Goal: Transaction & Acquisition: Purchase product/service

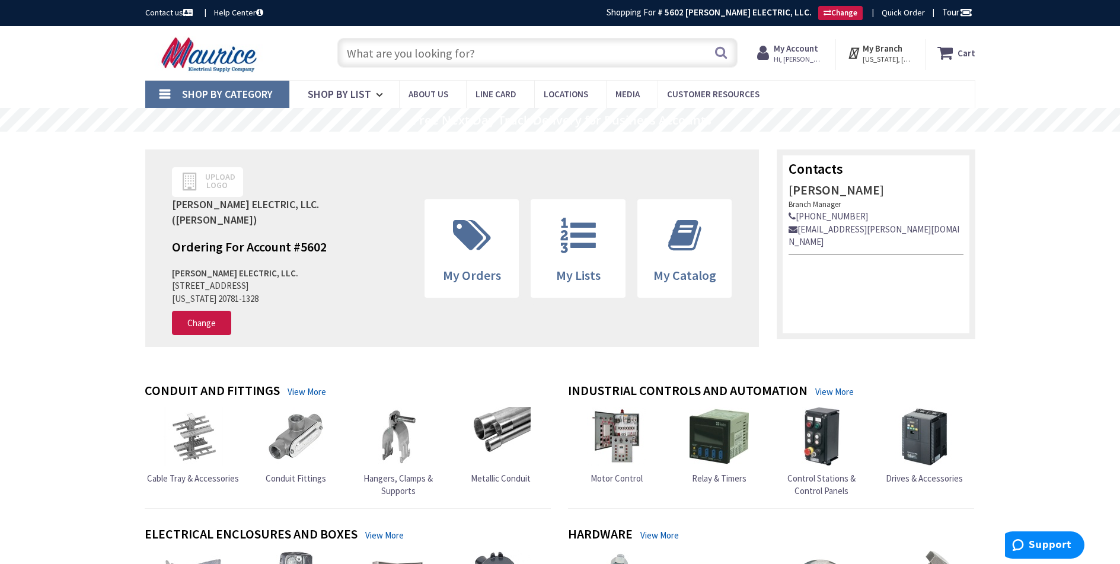
click at [397, 52] on input "text" at bounding box center [537, 53] width 400 height 30
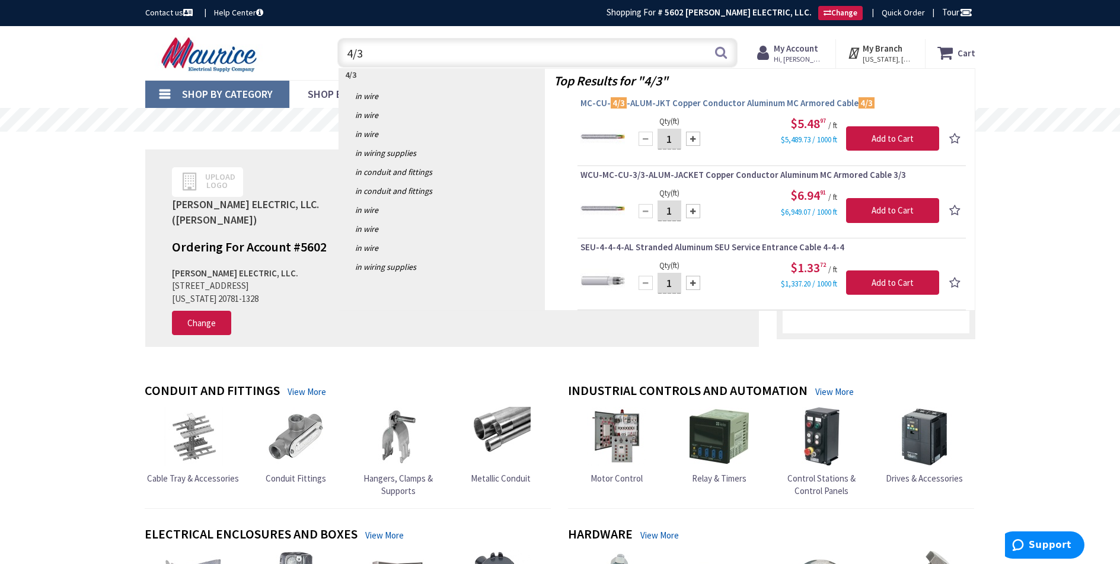
type input "4/3"
click at [641, 101] on span "MC-CU- 4/3 -ALUM-JKT Copper Conductor Aluminum MC Armored Cable 4/3" at bounding box center [771, 103] width 382 height 12
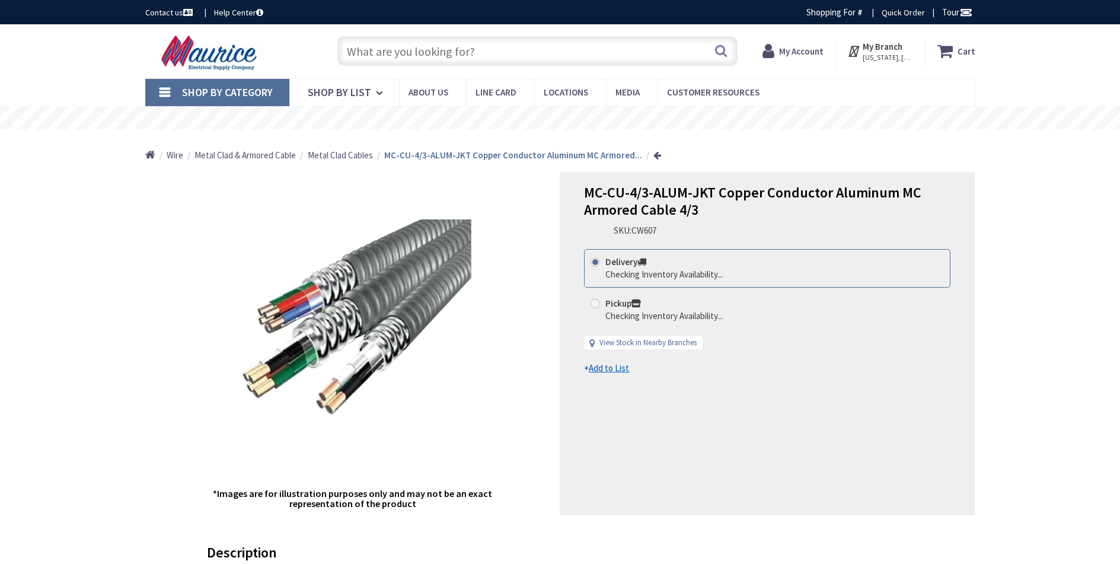
type input "[GEOGRAPHIC_DATA], [STREET_ADDRESS]"
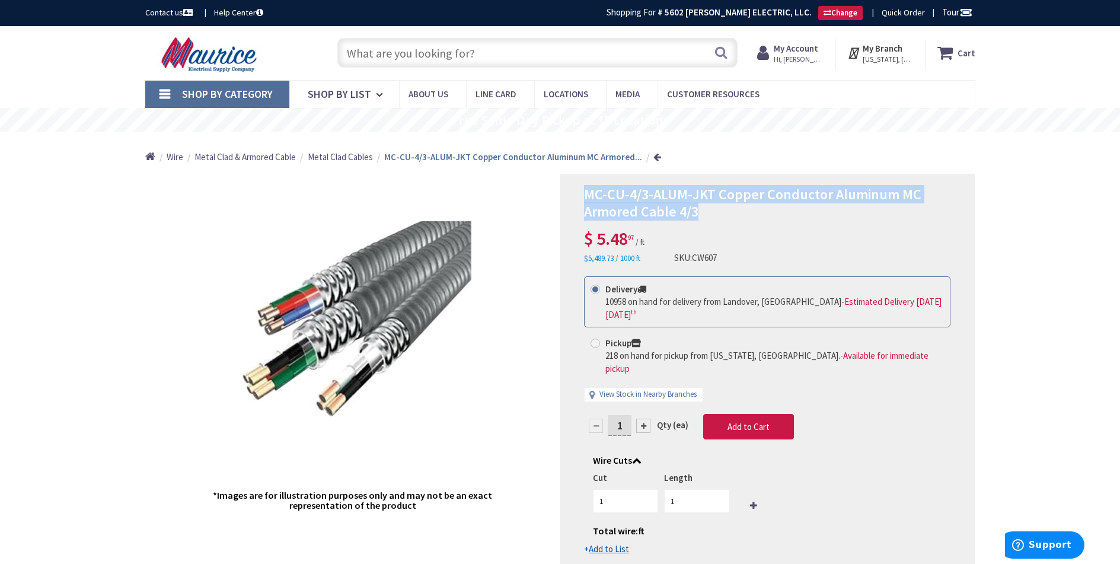
drag, startPoint x: 586, startPoint y: 191, endPoint x: 707, endPoint y: 213, distance: 123.5
click at [707, 213] on h1 "MC-CU-4/3-ALUM-JKT Copper Conductor Aluminum MC Armored Cable 4/3" at bounding box center [767, 203] width 366 height 34
copy span "MC-CU-4/3-ALUM-JKT Copper Conductor Aluminum MC Armored Cable 4/3"
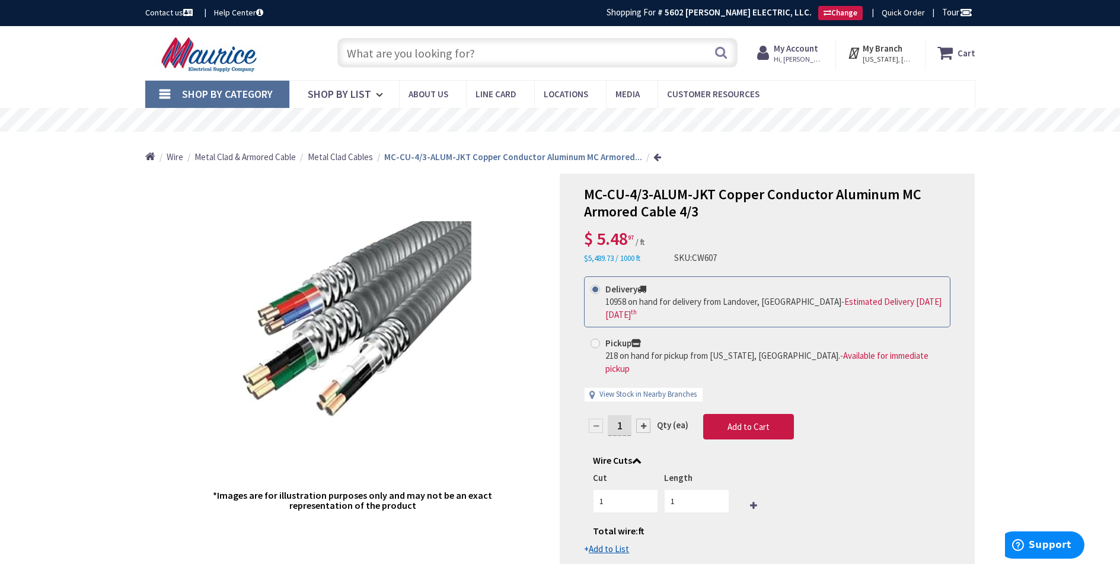
click at [393, 53] on input "text" at bounding box center [537, 53] width 400 height 30
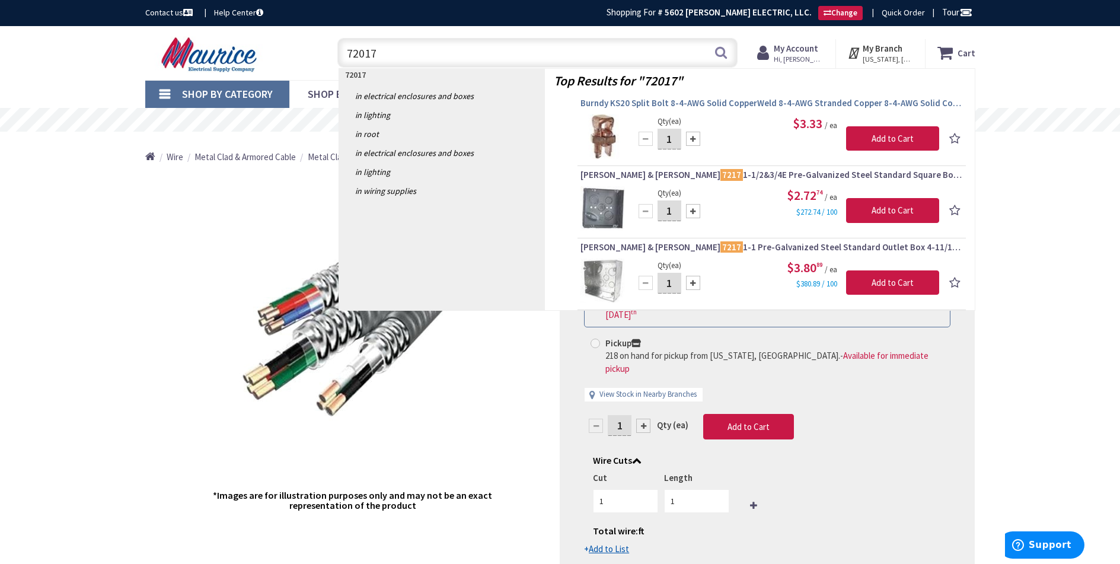
type input "72017"
click at [737, 100] on span "Burndy KS20 Split Bolt 8-4-AWG Solid CopperWeld 8-4-AWG Stranded Copper 8-4-AWG…" at bounding box center [771, 103] width 382 height 12
